Goal: Find specific page/section: Find specific page/section

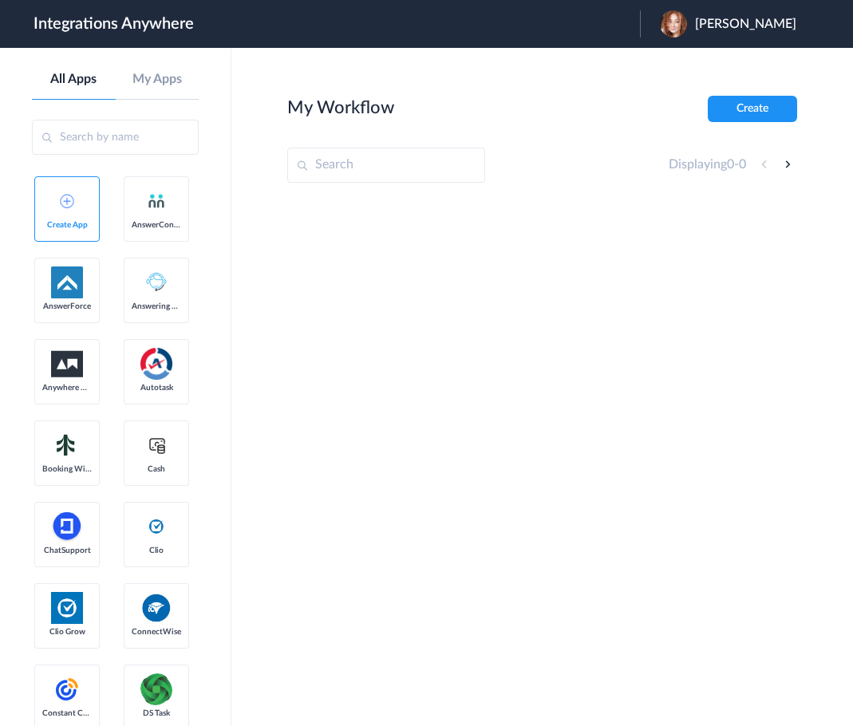
click at [124, 242] on link "AnswerConnect" at bounding box center [156, 208] width 65 height 65
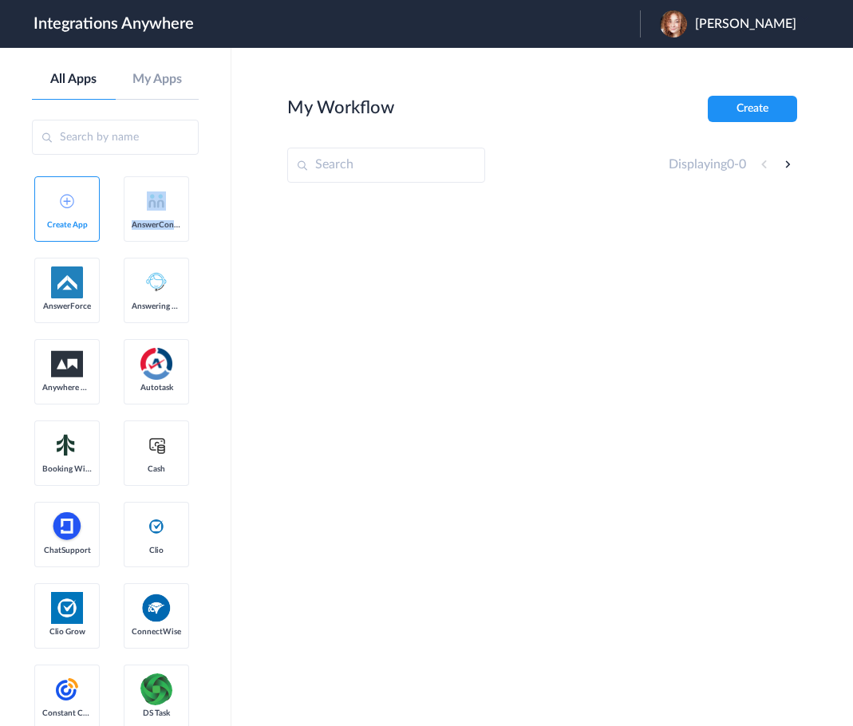
click at [124, 242] on link "AnswerConnect" at bounding box center [156, 208] width 65 height 65
click at [175, 86] on link "My Apps" at bounding box center [158, 79] width 84 height 15
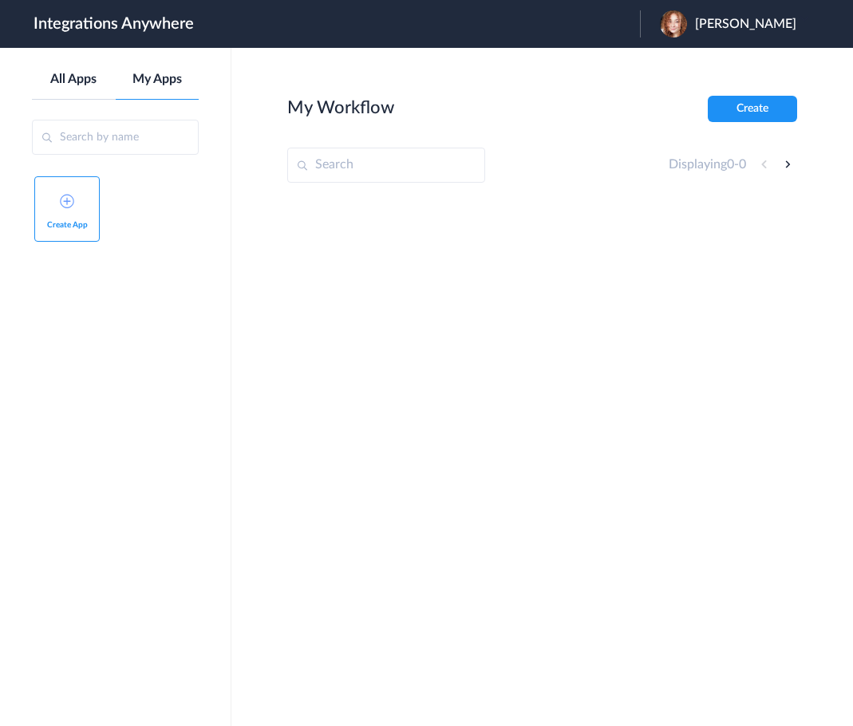
click at [59, 83] on link "All Apps" at bounding box center [74, 79] width 84 height 15
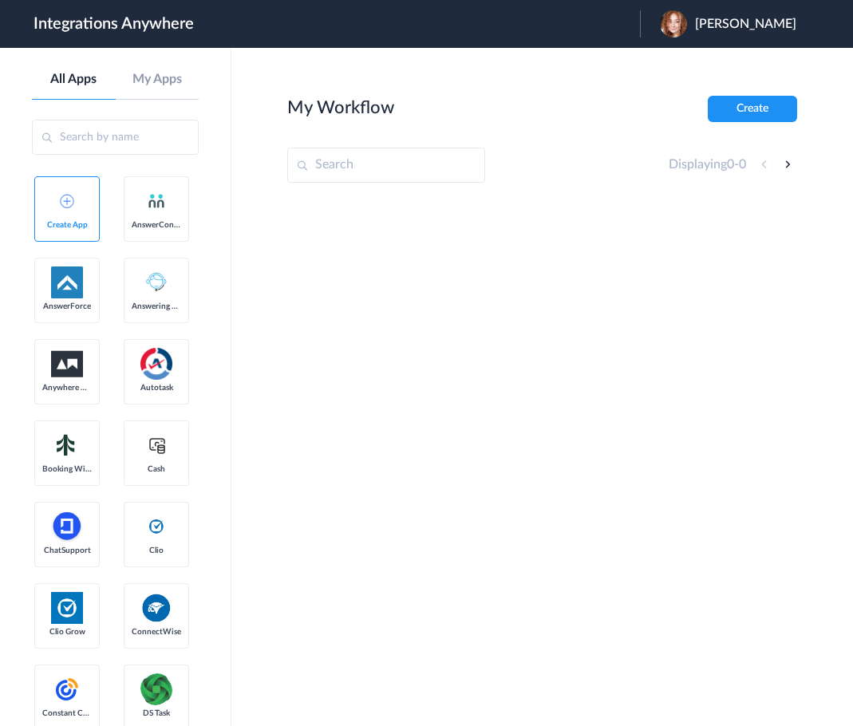
click at [400, 165] on input "text" at bounding box center [386, 165] width 198 height 35
click at [349, 170] on input "text" at bounding box center [386, 165] width 198 height 35
paste input "8667996998"
type input "8667996998"
click at [124, 242] on link "AnswerConnect" at bounding box center [156, 208] width 65 height 65
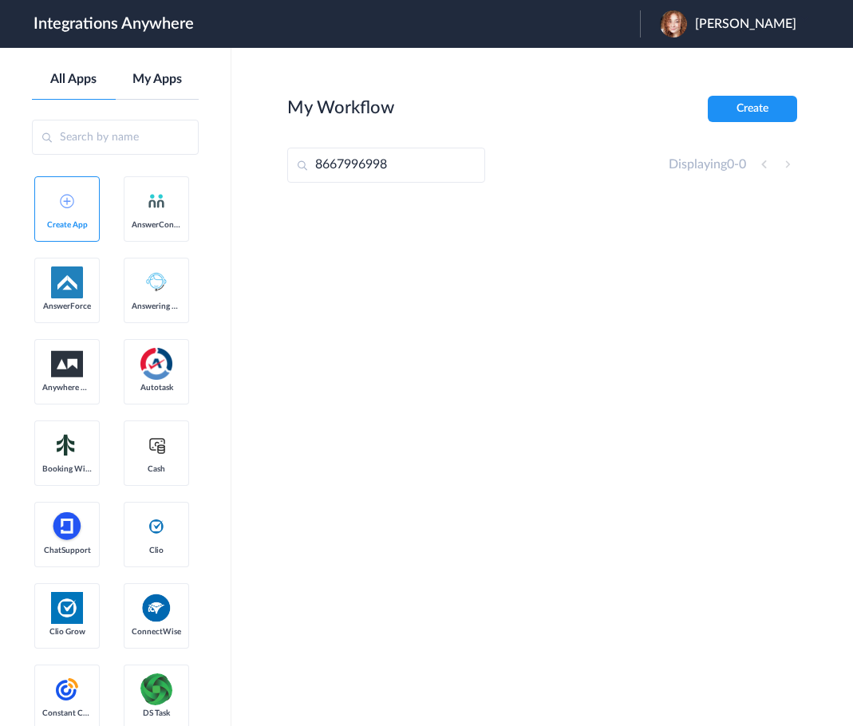
click at [162, 74] on link "My Apps" at bounding box center [158, 79] width 84 height 15
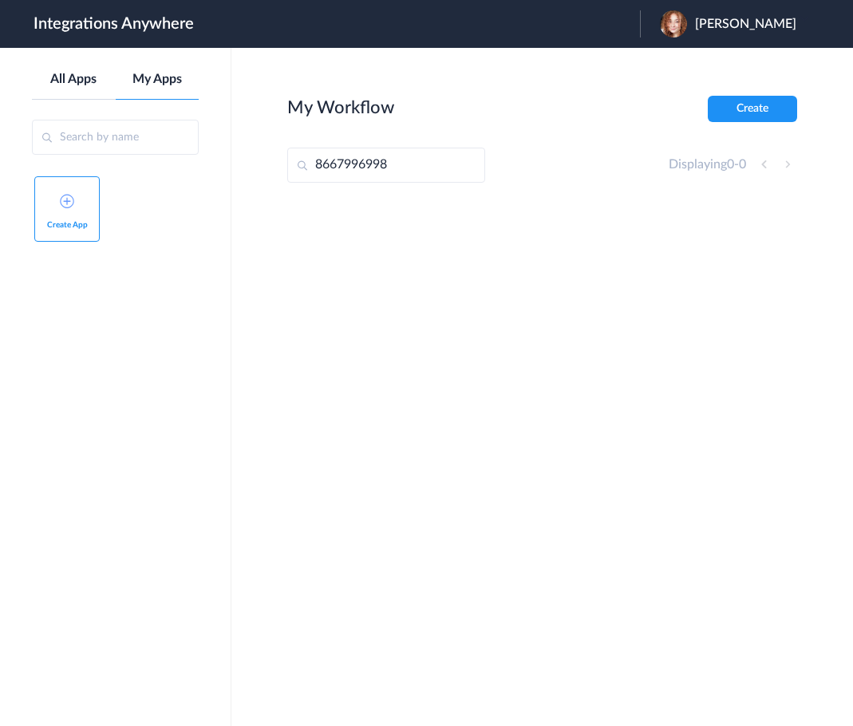
click at [58, 79] on link "All Apps" at bounding box center [74, 79] width 84 height 15
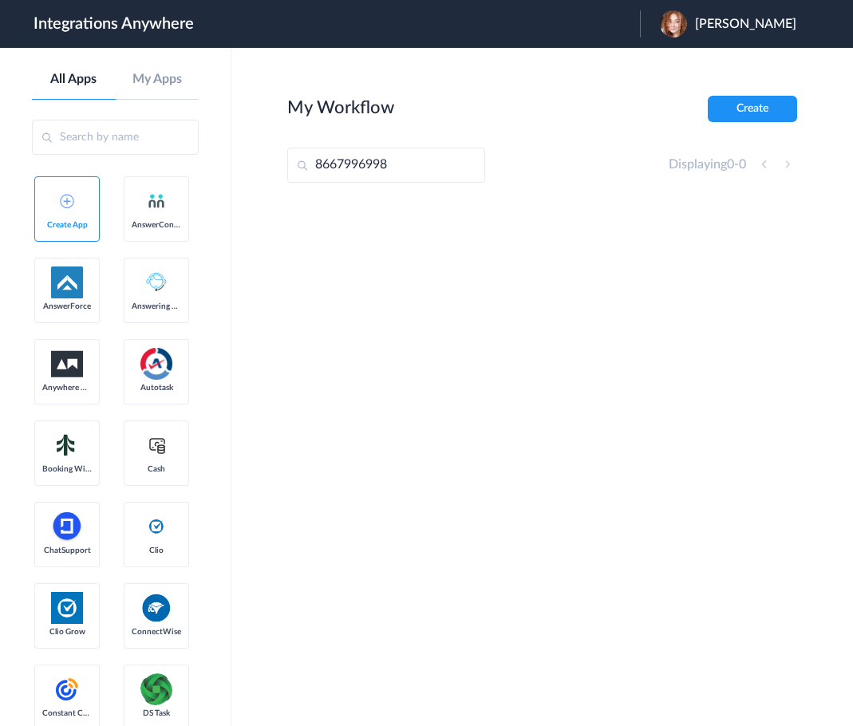
click at [111, 143] on input "text" at bounding box center [115, 137] width 167 height 35
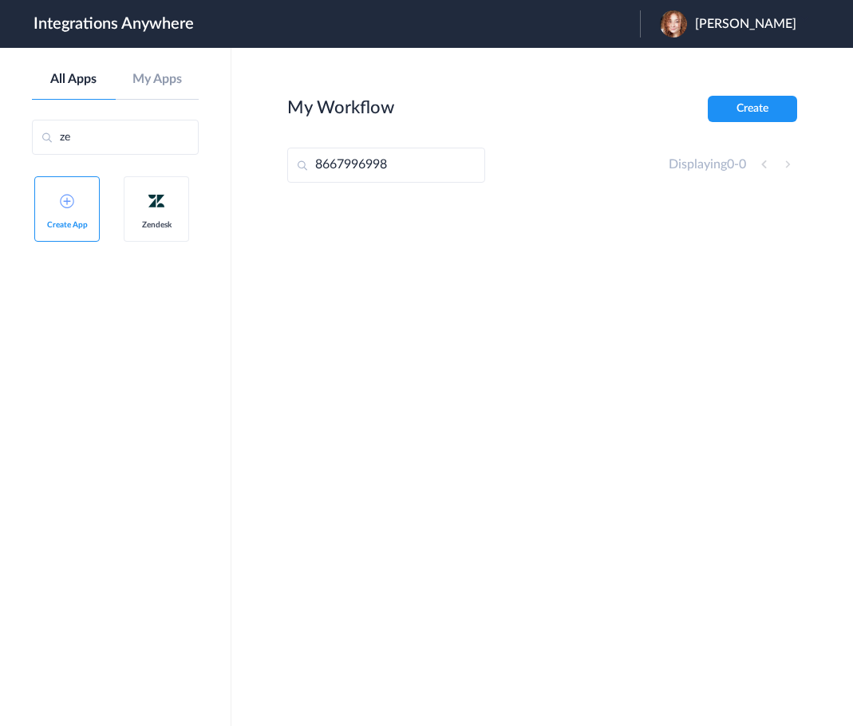
type input "ze"
click at [144, 186] on link "Zendesk" at bounding box center [156, 208] width 65 height 65
click at [158, 209] on img at bounding box center [156, 200] width 19 height 19
click at [157, 208] on img at bounding box center [156, 200] width 19 height 19
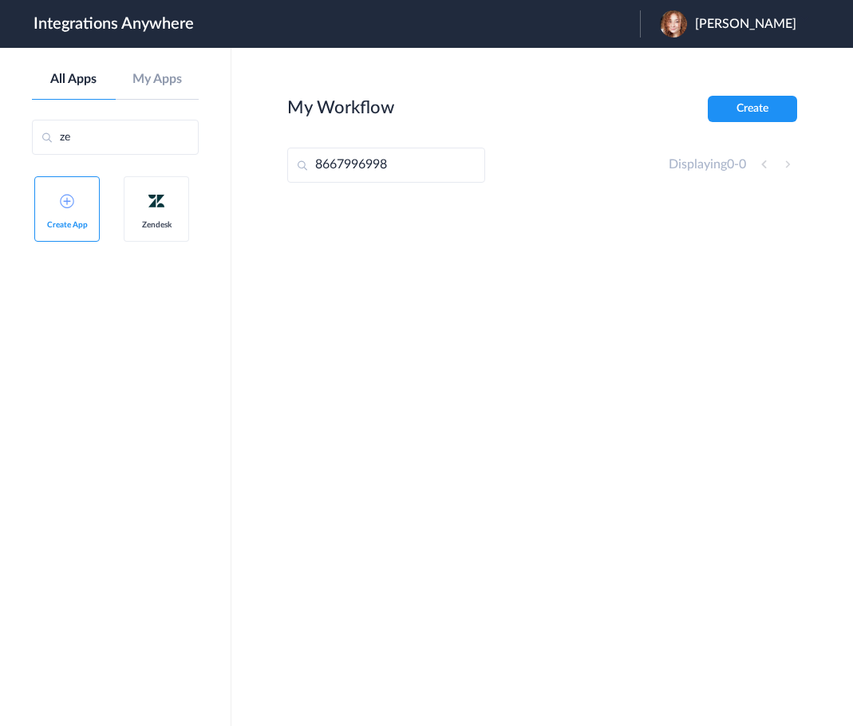
click at [156, 210] on img at bounding box center [156, 200] width 19 height 19
click at [155, 78] on link "My Apps" at bounding box center [158, 79] width 84 height 15
click at [65, 82] on link "All Apps" at bounding box center [74, 79] width 84 height 15
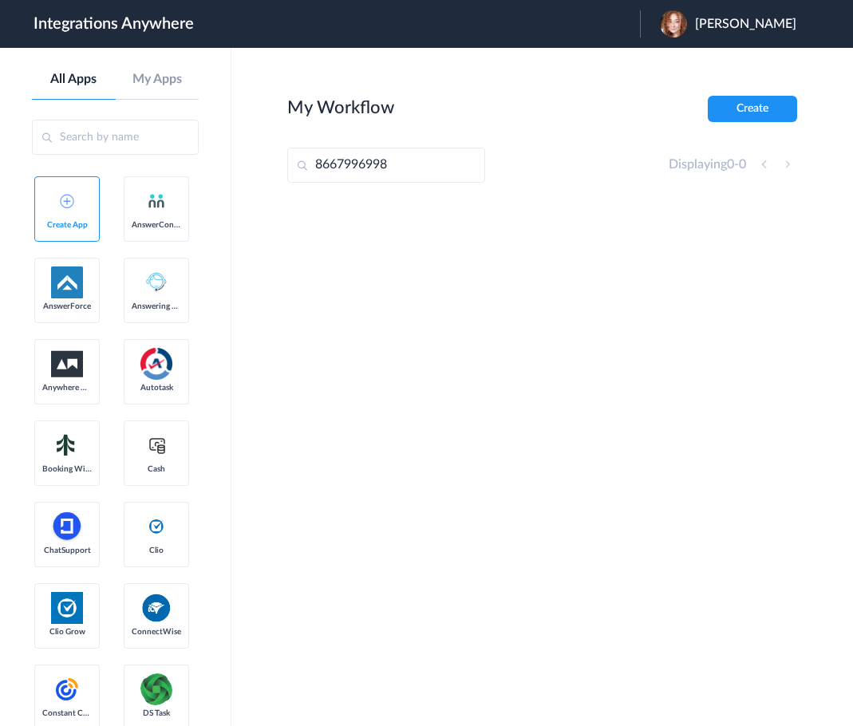
click at [757, 27] on span "[PERSON_NAME]" at bounding box center [745, 24] width 101 height 15
click at [479, 38] on header "Integrations Anywhere Launch Account [PERSON_NAME] My Account Logout" at bounding box center [426, 24] width 853 height 48
click at [553, 68] on main "My Workflow Create 8667996998 Displaying 0 - 0" at bounding box center [541, 387] width 621 height 678
click at [444, 106] on div "My Workflow Create" at bounding box center [542, 109] width 510 height 26
click at [124, 242] on link "AnswerConnect" at bounding box center [156, 208] width 65 height 65
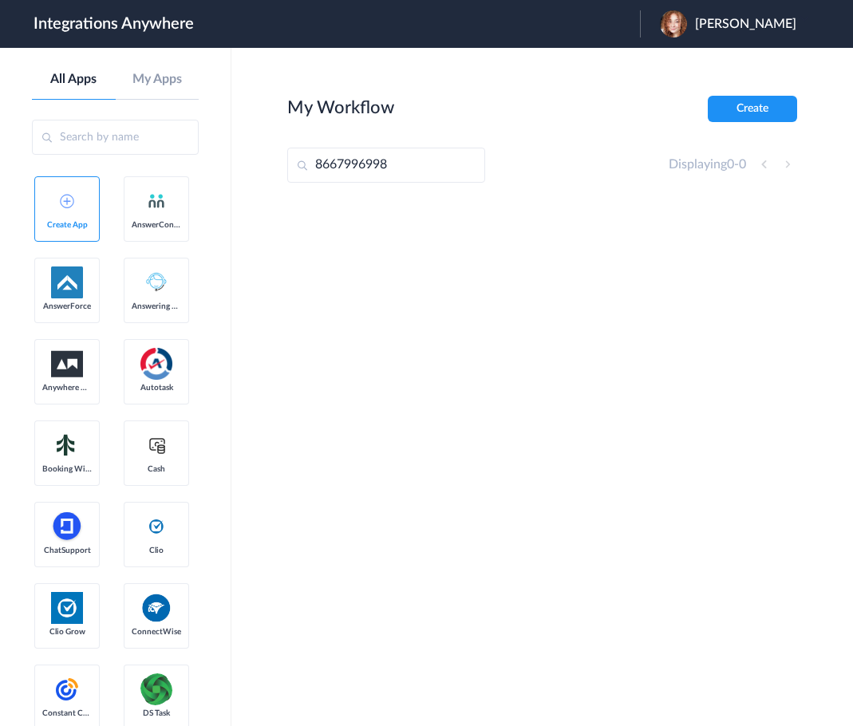
click at [124, 242] on link "AnswerConnect" at bounding box center [156, 208] width 65 height 65
click at [404, 163] on input "8667996998" at bounding box center [386, 165] width 198 height 35
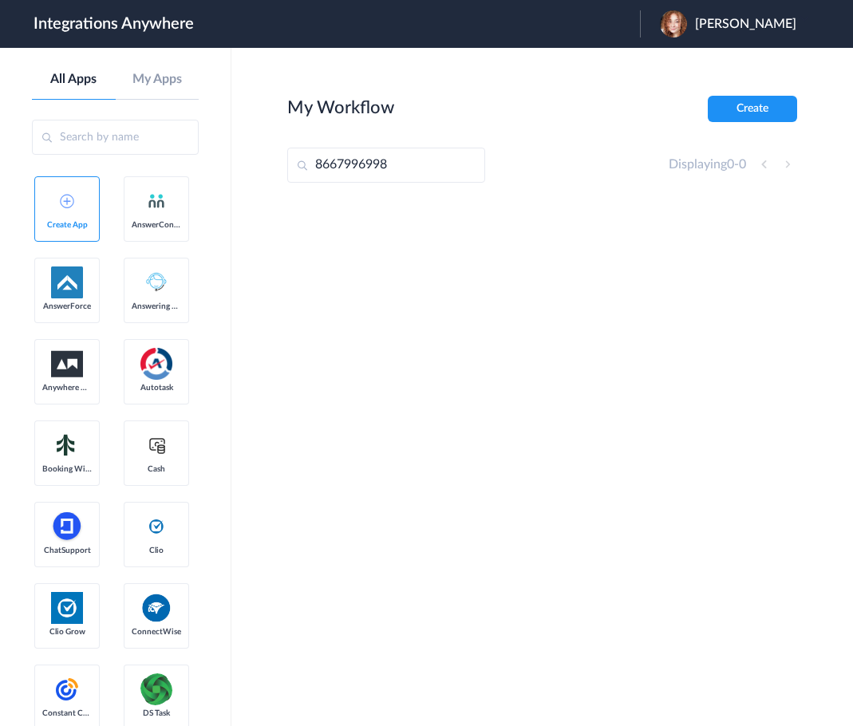
click at [404, 163] on input "8667996998" at bounding box center [386, 165] width 198 height 35
paste input "Season Psychotherapy Associates"
type input "Season Psychotherapy Associates"
click at [414, 162] on input "Season Psychotherapy Associates" at bounding box center [386, 165] width 198 height 35
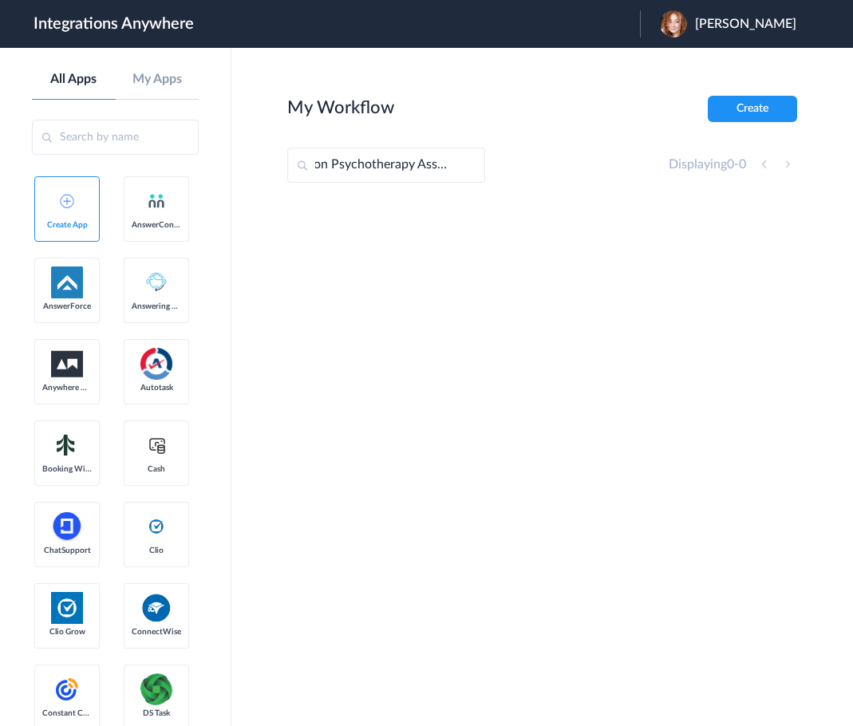
click at [414, 162] on input "Season Psychotherapy Associates" at bounding box center [386, 165] width 198 height 35
click at [466, 95] on main "My Workflow Create Displaying 0 - 0" at bounding box center [541, 387] width 621 height 678
click at [747, 22] on span "[PERSON_NAME]" at bounding box center [745, 24] width 101 height 15
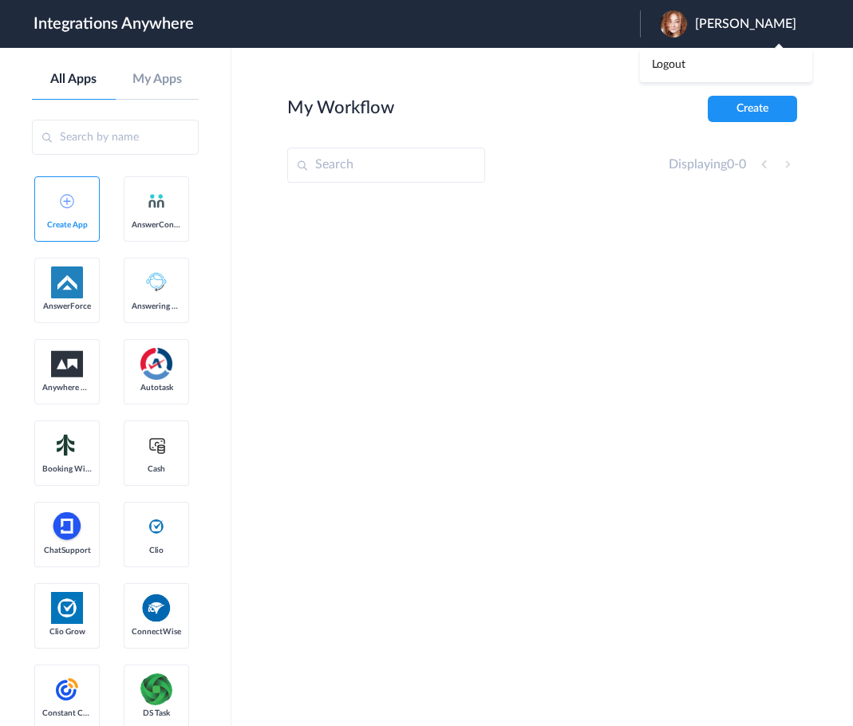
click at [55, 195] on link "Create App" at bounding box center [66, 208] width 65 height 65
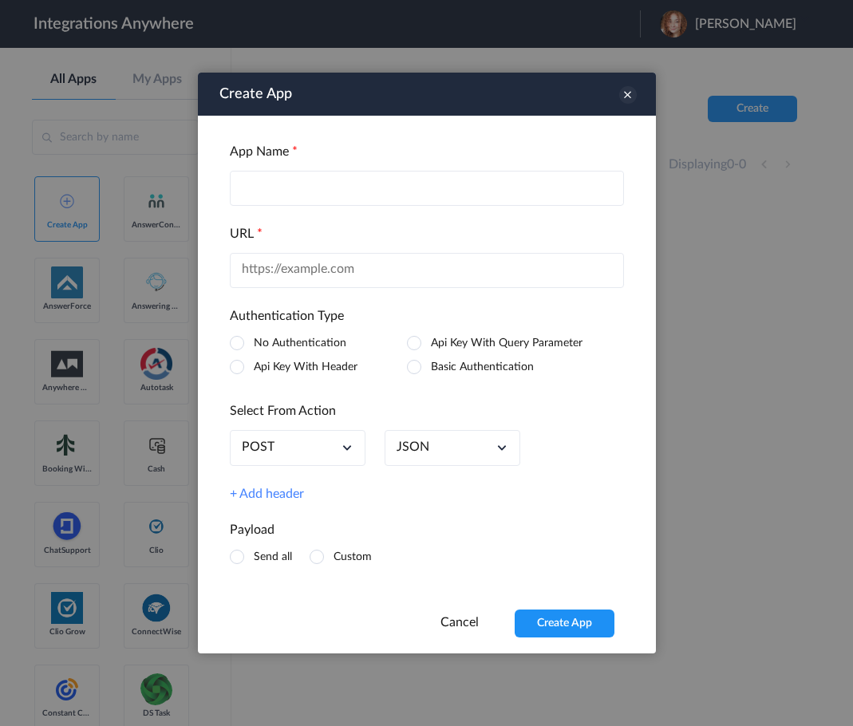
click at [629, 95] on icon at bounding box center [628, 95] width 18 height 18
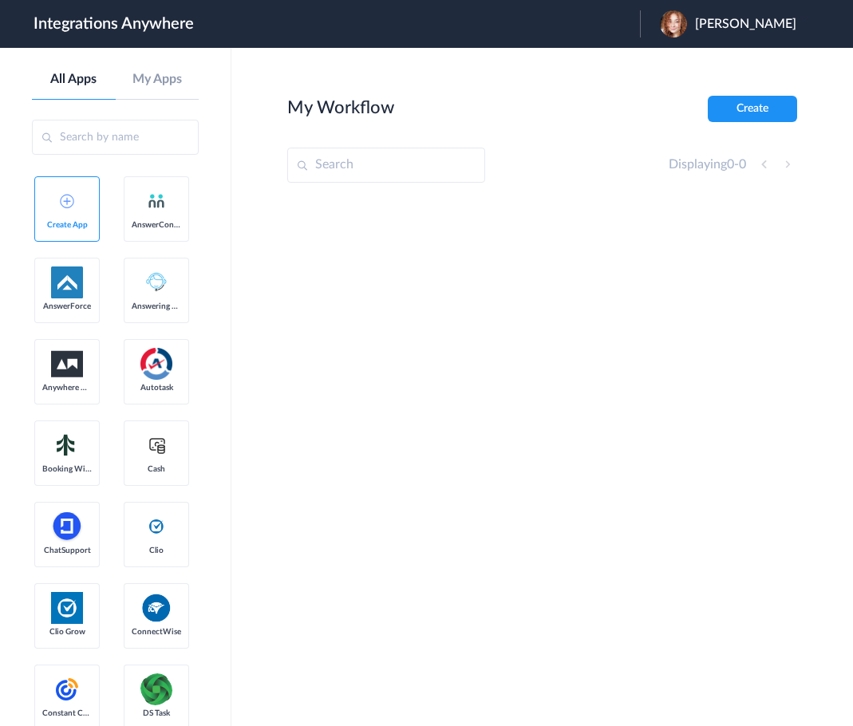
click at [124, 242] on link "AnswerConnect" at bounding box center [156, 208] width 65 height 65
click at [132, 230] on span "AnswerConnect" at bounding box center [156, 225] width 49 height 10
click at [77, 298] on img at bounding box center [67, 282] width 32 height 32
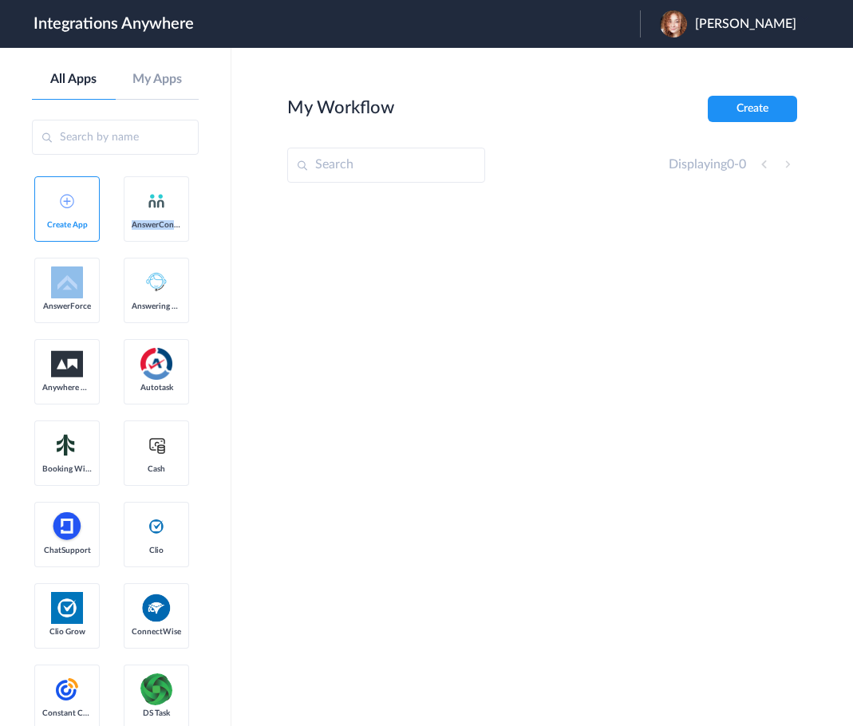
click at [733, 20] on span "[PERSON_NAME]" at bounding box center [745, 24] width 101 height 15
click at [336, 111] on h2 "My Workflow" at bounding box center [340, 107] width 107 height 21
click at [156, 25] on h1 "Integrations Anywhere" at bounding box center [114, 23] width 160 height 19
click at [37, 26] on h1 "Integrations Anywhere" at bounding box center [114, 23] width 160 height 19
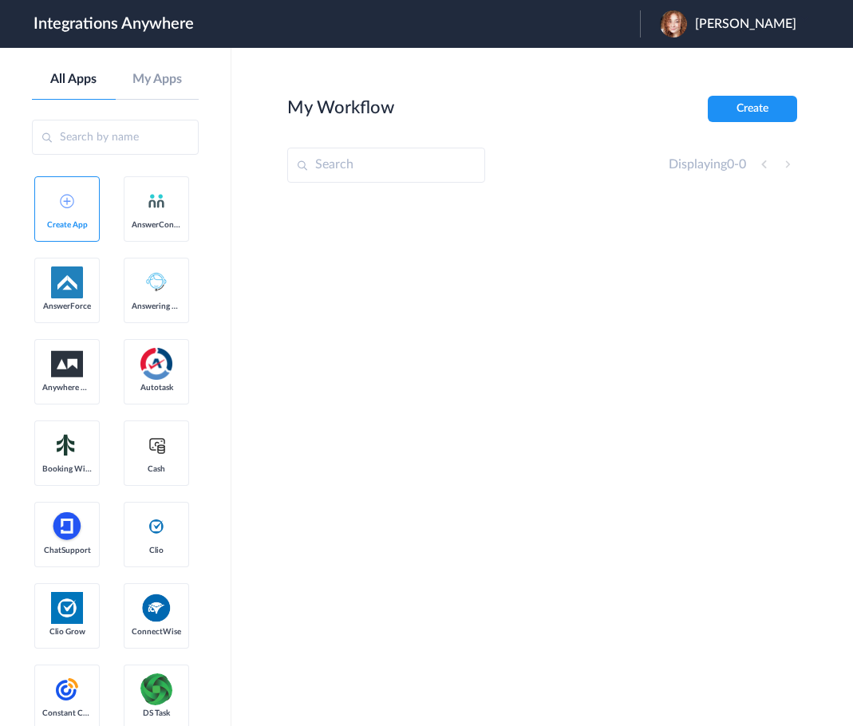
click at [115, 136] on input "text" at bounding box center [115, 137] width 167 height 35
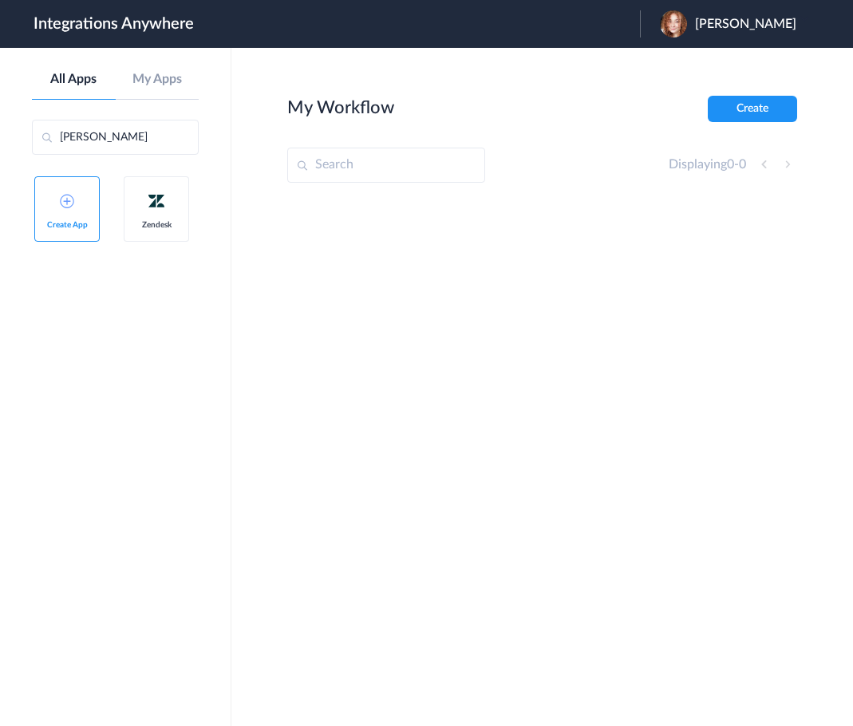
type input "[PERSON_NAME]"
click at [172, 214] on link "Zendesk" at bounding box center [156, 208] width 65 height 65
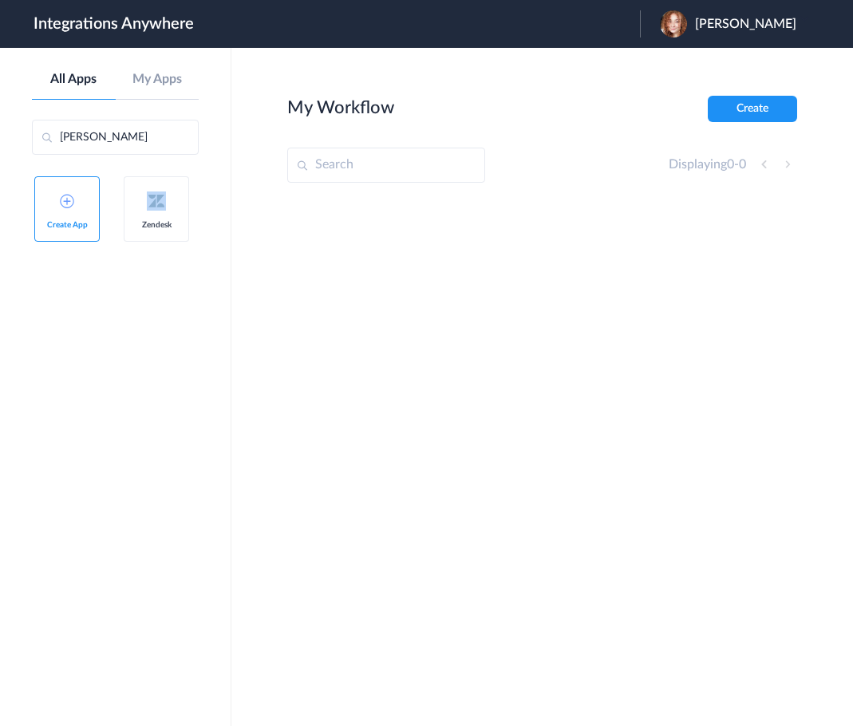
click at [172, 214] on link "Zendesk" at bounding box center [156, 208] width 65 height 65
click at [160, 239] on link "Zendesk" at bounding box center [156, 208] width 65 height 65
click at [159, 237] on link "Zendesk" at bounding box center [156, 208] width 65 height 65
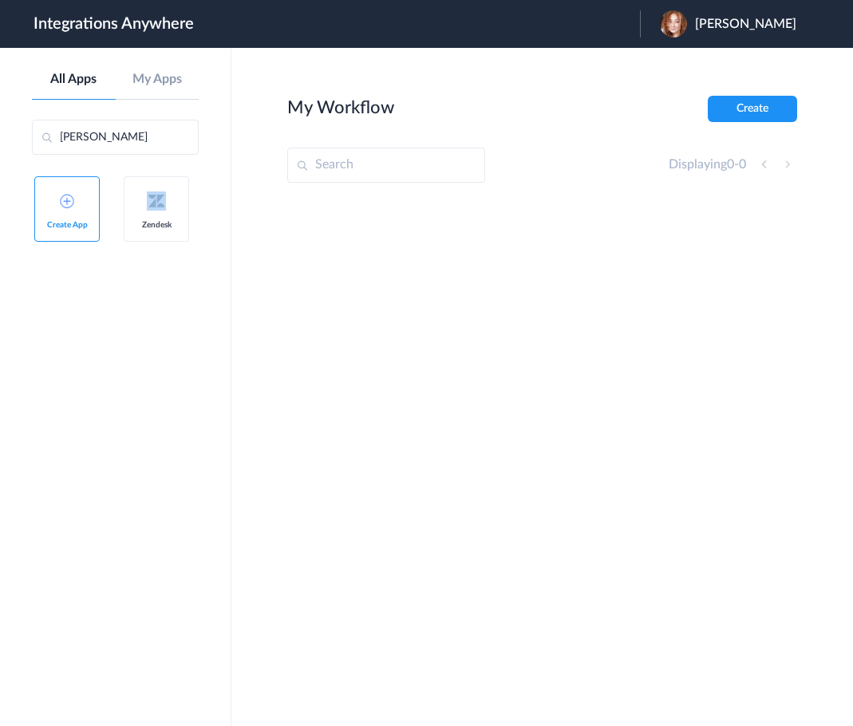
click at [159, 237] on link "Zendesk" at bounding box center [156, 208] width 65 height 65
click at [172, 213] on link "Zendesk" at bounding box center [156, 208] width 65 height 65
click at [160, 192] on img at bounding box center [156, 200] width 19 height 19
click at [119, 137] on input "[PERSON_NAME]" at bounding box center [115, 137] width 167 height 35
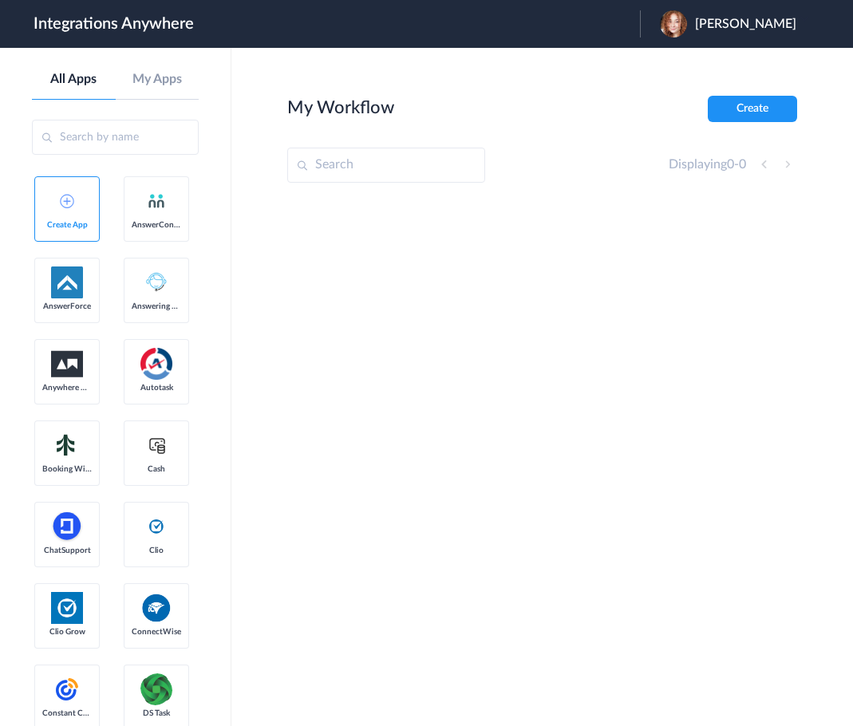
click at [360, 73] on main "My Workflow Create Displaying 0 - 0" at bounding box center [541, 387] width 621 height 678
click at [474, 69] on main "My Workflow Create Displaying 0 - 0" at bounding box center [541, 387] width 621 height 678
click at [432, 82] on main "My Workflow Create Displaying 0 - 0" at bounding box center [541, 387] width 621 height 678
